Goal: Task Accomplishment & Management: Manage account settings

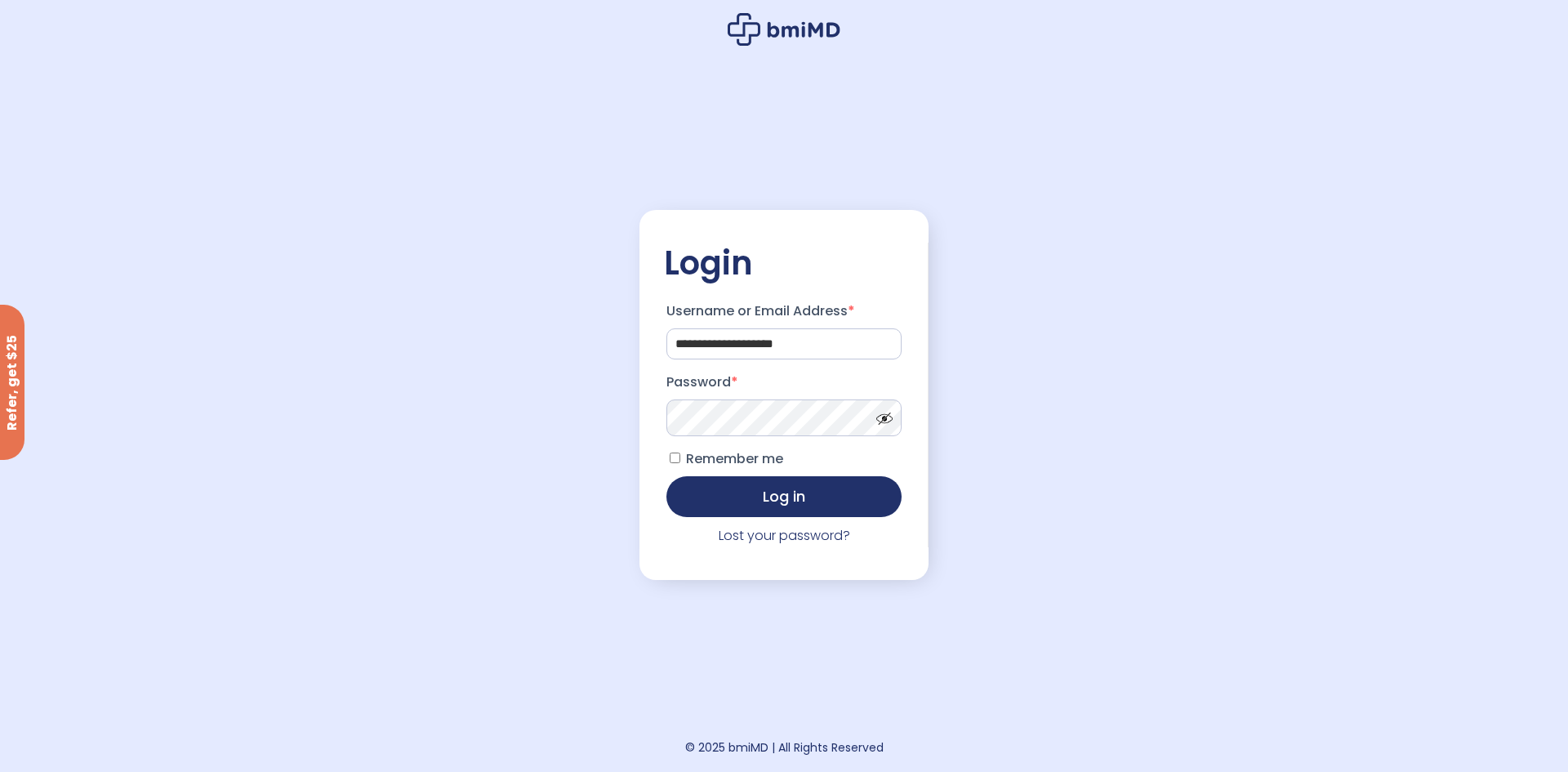
click at [770, 507] on button "Log in" at bounding box center [784, 496] width 235 height 40
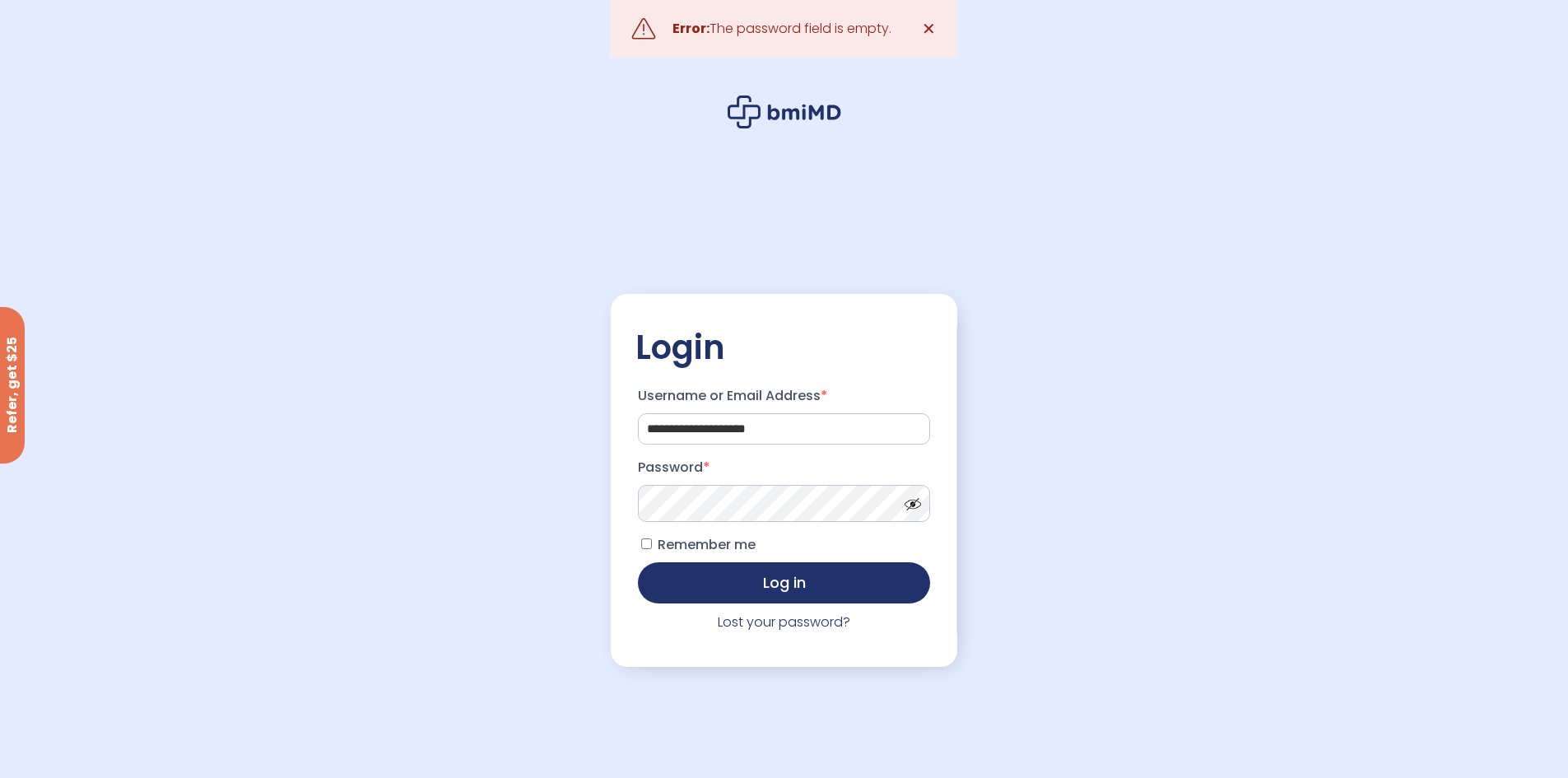
click at [754, 486] on p "Password *" at bounding box center [784, 488] width 298 height 73
click at [752, 588] on button "Log in" at bounding box center [784, 581] width 293 height 41
